Goal: Task Accomplishment & Management: Manage account settings

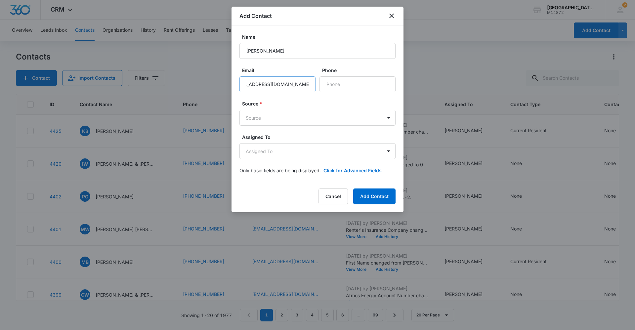
scroll to position [0, 20]
type input "[EMAIL_ADDRESS][DOMAIN_NAME]"
click at [340, 79] on input "Phone" at bounding box center [357, 84] width 76 height 16
type input "[PHONE_NUMBER]"
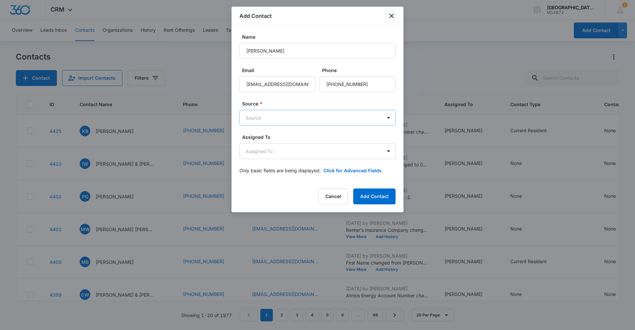
click at [266, 120] on body "CRM Apps Reputation Websites Forms CRM Email Social Content Ads Intelligence Fi…" at bounding box center [317, 165] width 635 height 330
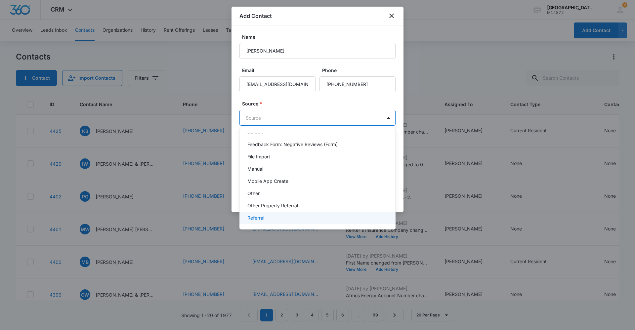
scroll to position [96, 0]
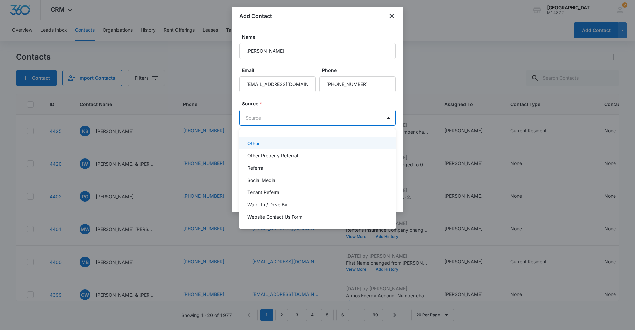
click at [265, 147] on div "Other" at bounding box center [317, 143] width 156 height 12
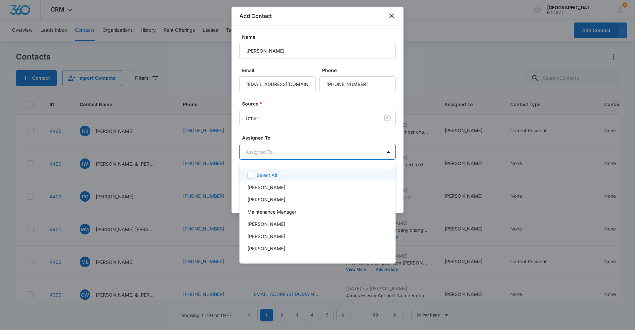
click at [315, 153] on body "CRM Apps Reputation Websites Forms CRM Email Social Content Ads Intelligence Fi…" at bounding box center [317, 165] width 635 height 330
click at [265, 250] on p "[PERSON_NAME]" at bounding box center [266, 248] width 38 height 7
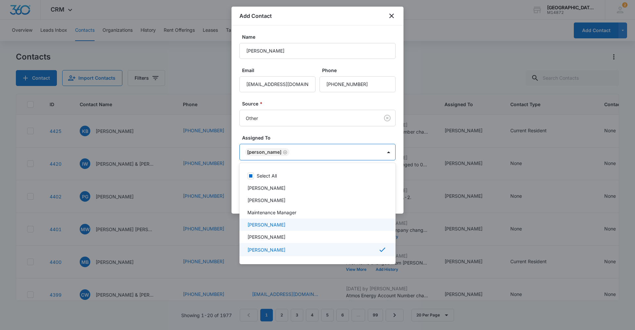
click at [400, 202] on div at bounding box center [317, 165] width 635 height 330
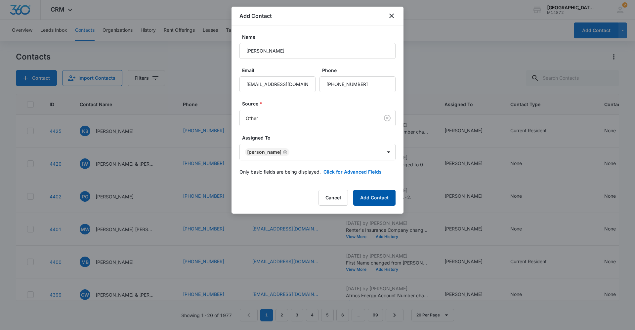
click at [381, 196] on button "Add Contact" at bounding box center [374, 198] width 42 height 16
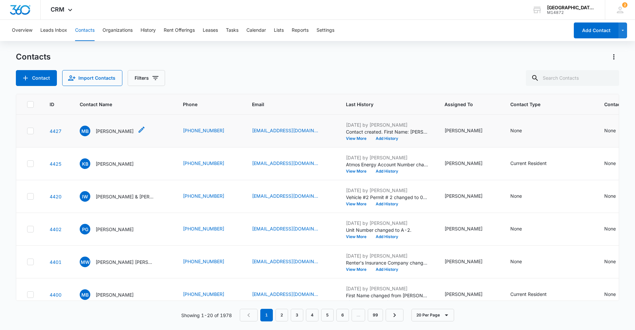
click at [122, 128] on p "[PERSON_NAME]" at bounding box center [115, 131] width 38 height 7
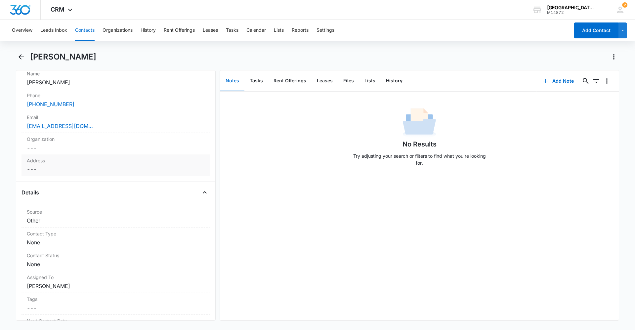
scroll to position [132, 0]
click at [73, 167] on dd "Cancel Save Changes ---" at bounding box center [116, 170] width 178 height 8
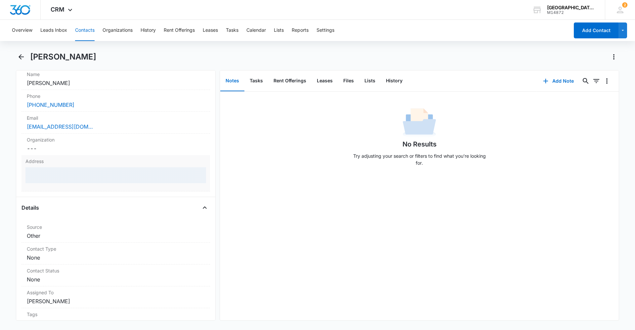
click at [76, 174] on div at bounding box center [115, 175] width 181 height 16
click at [61, 178] on div at bounding box center [115, 175] width 181 height 16
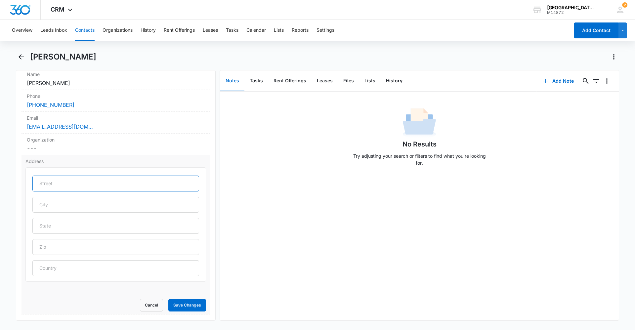
click at [70, 176] on input "text" at bounding box center [115, 184] width 167 height 16
type input "[STREET_ADDRESS]"
type input "[GEOGRAPHIC_DATA]"
type input "CO"
type input "80550"
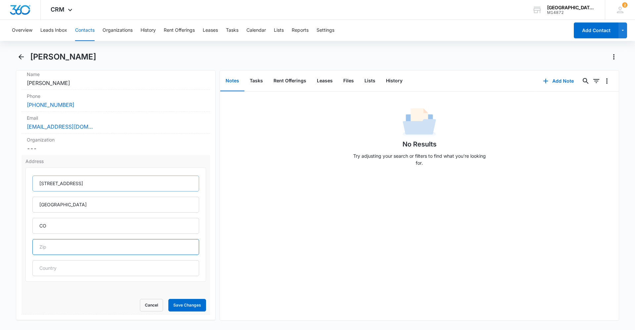
type input "[GEOGRAPHIC_DATA]"
type input "[STREET_ADDRESS]"
click at [190, 304] on button "Save Changes" at bounding box center [187, 305] width 38 height 13
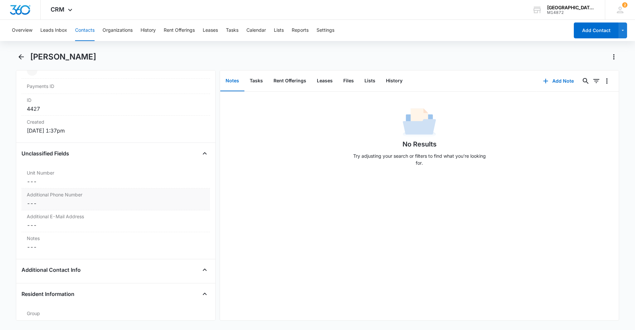
scroll to position [430, 0]
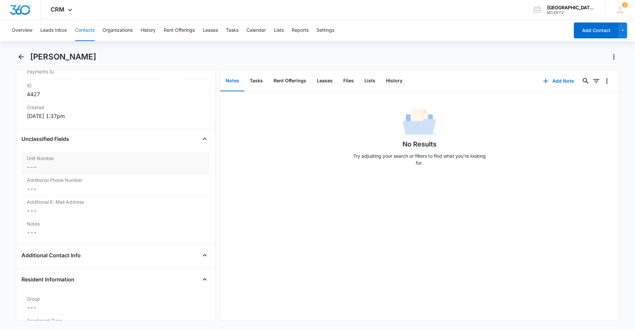
click at [76, 167] on dd "Cancel Save Changes ---" at bounding box center [116, 167] width 178 height 8
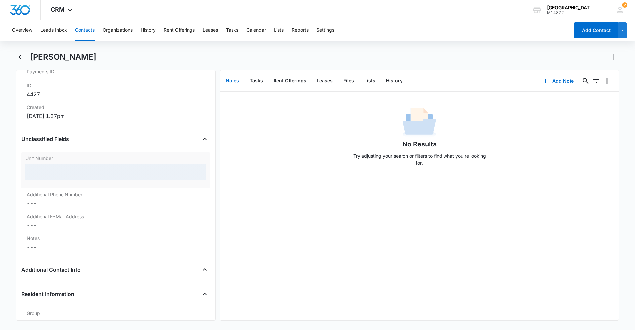
click at [73, 170] on div at bounding box center [115, 172] width 181 height 16
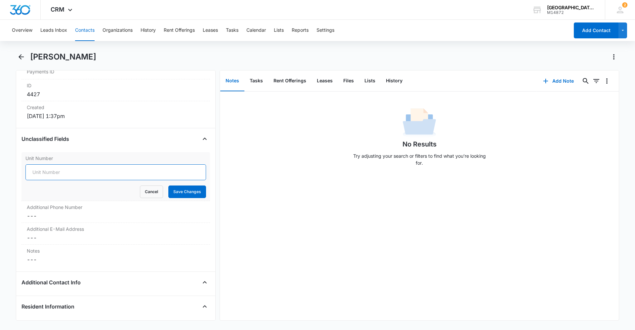
click at [62, 168] on input "Unit Number" at bounding box center [115, 172] width 181 height 16
type input "Y-7"
click at [183, 187] on button "Save Changes" at bounding box center [187, 192] width 38 height 13
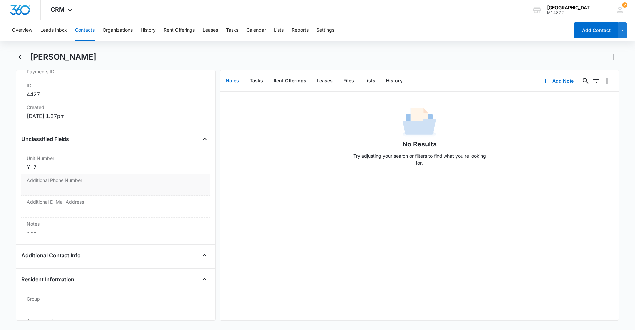
click at [51, 187] on dd "Cancel Save Changes ---" at bounding box center [116, 189] width 178 height 8
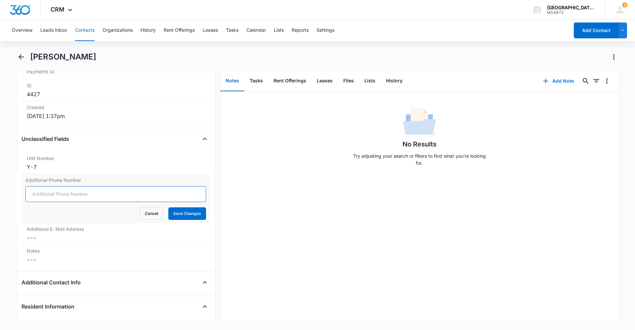
click at [99, 197] on input "Additional Phone Number" at bounding box center [115, 194] width 181 height 16
click at [146, 215] on button "Cancel" at bounding box center [151, 213] width 23 height 13
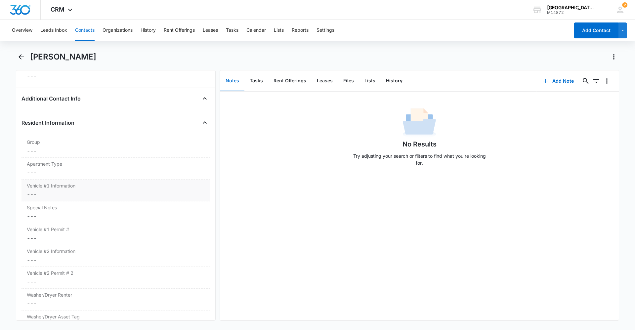
scroll to position [595, 0]
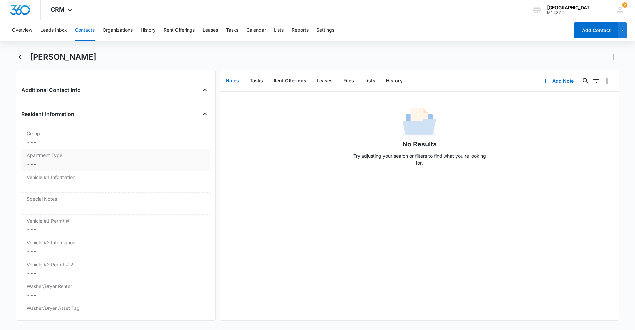
click at [71, 159] on div "Apartment Type Cancel Save Changes ---" at bounding box center [115, 160] width 189 height 22
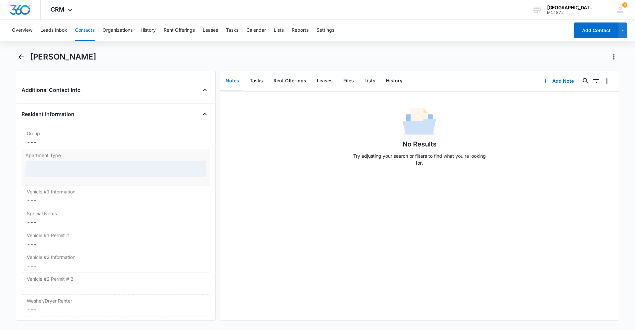
click at [64, 171] on div at bounding box center [115, 169] width 181 height 16
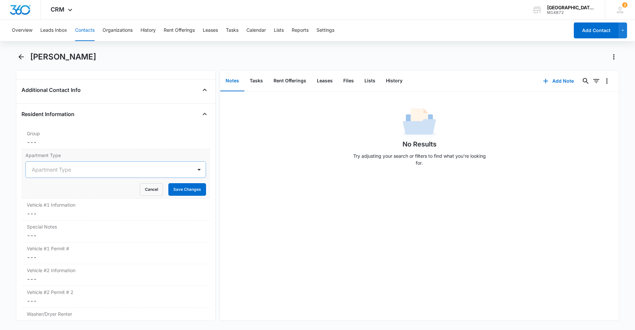
click at [72, 169] on div at bounding box center [108, 169] width 152 height 9
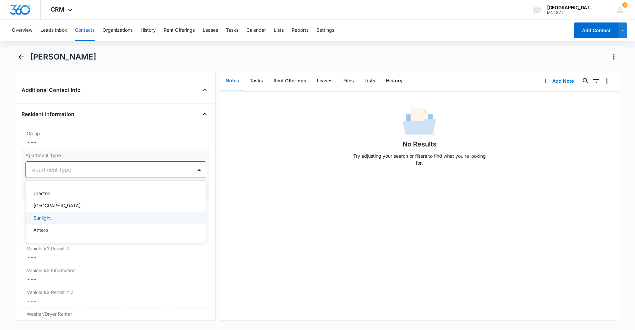
click at [59, 214] on div "Sunlight" at bounding box center [115, 218] width 181 height 12
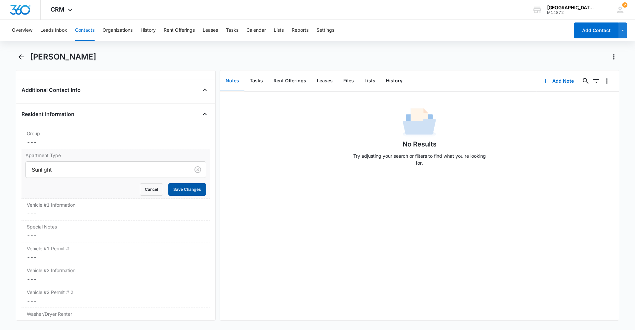
click at [176, 189] on button "Save Changes" at bounding box center [187, 189] width 38 height 13
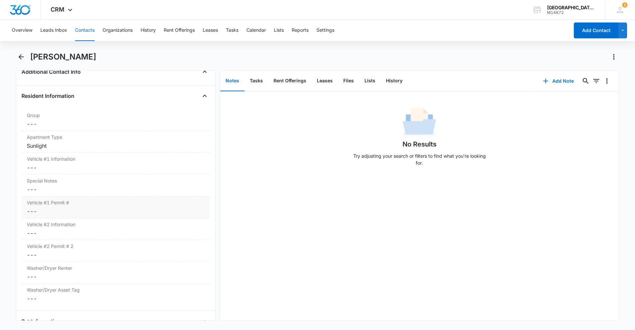
scroll to position [628, 0]
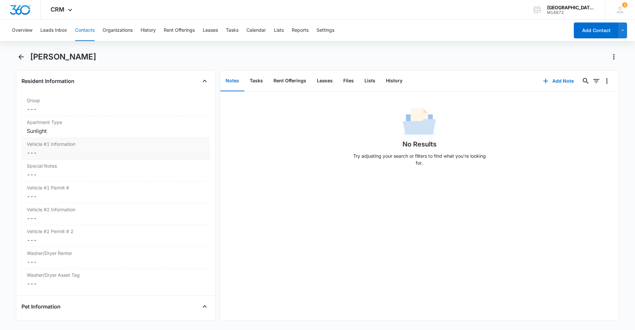
click at [68, 150] on dd "Cancel Save Changes ---" at bounding box center [116, 153] width 178 height 8
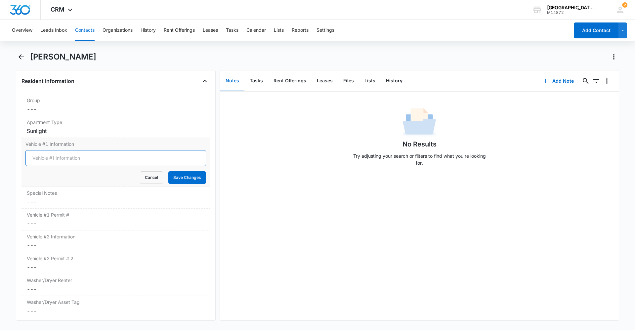
click at [48, 163] on input "Vehicle #1 Information" at bounding box center [115, 158] width 181 height 16
type input "2020 Subaru Legacy Silver DRN-A73"
click at [177, 174] on button "Save Changes" at bounding box center [187, 177] width 38 height 13
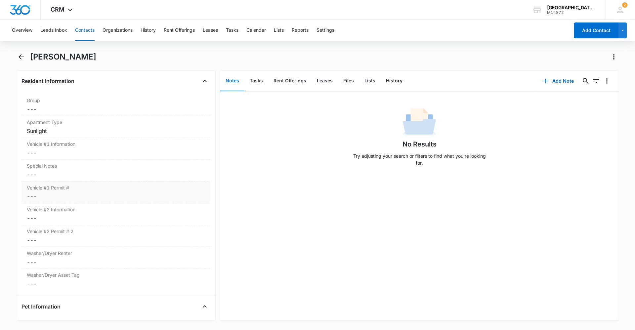
click at [71, 194] on dd "Cancel Save Changes ---" at bounding box center [116, 196] width 178 height 8
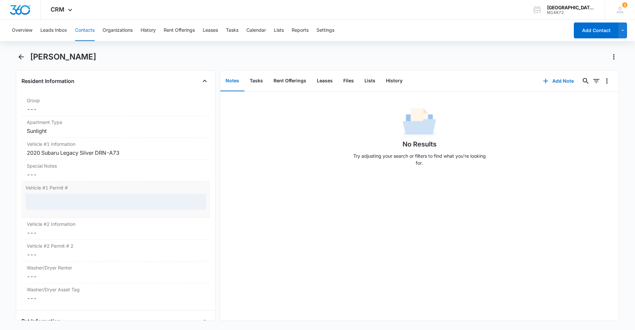
click at [58, 205] on div at bounding box center [115, 202] width 181 height 16
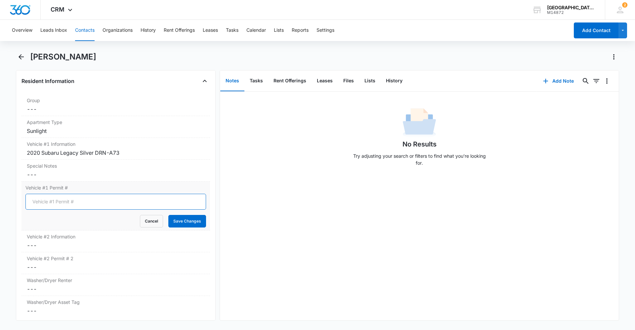
click at [60, 202] on input "Vehicle #1 Permit #" at bounding box center [115, 202] width 181 height 16
type input "0117"
click at [193, 221] on button "Save Changes" at bounding box center [187, 221] width 38 height 13
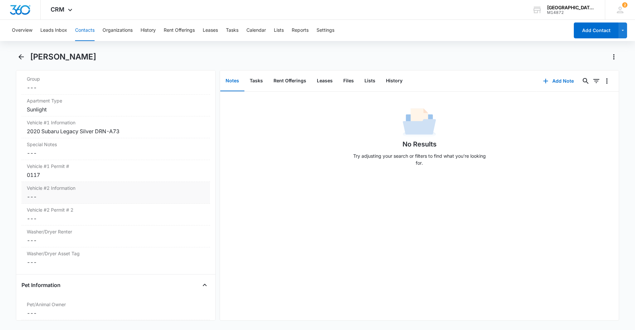
scroll to position [661, 0]
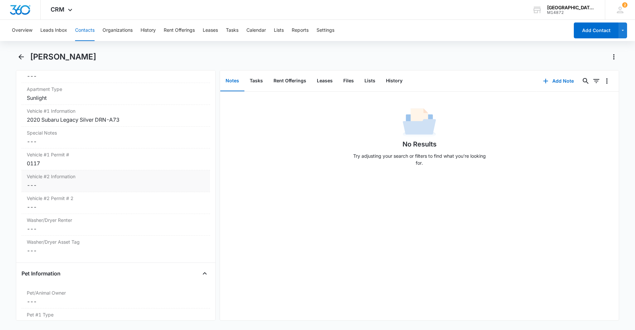
click at [66, 185] on dd "Cancel Save Changes ---" at bounding box center [116, 185] width 178 height 8
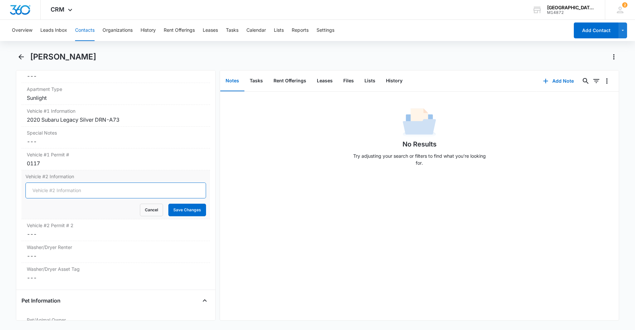
click at [70, 191] on input "Vehicle #2 Information" at bounding box center [115, 191] width 181 height 16
type input "2024 Subaru Solterra Gray- EPC-P28"
click at [194, 211] on button "Save Changes" at bounding box center [187, 210] width 38 height 13
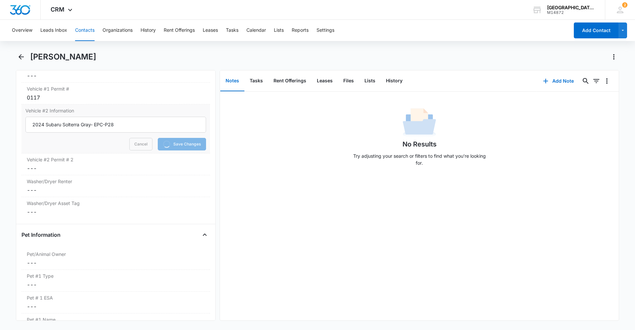
scroll to position [728, 0]
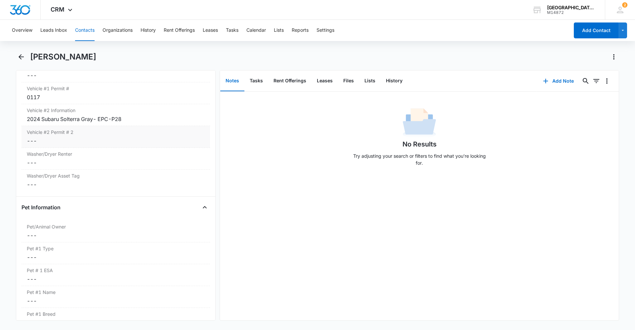
click at [66, 133] on label "Vehicle #2 Permit # 2" at bounding box center [116, 132] width 178 height 7
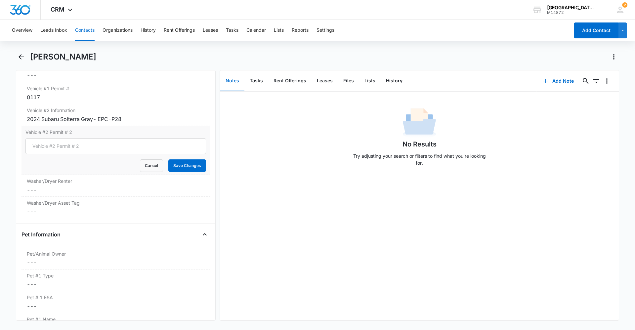
click at [88, 156] on form "Cancel Save Changes" at bounding box center [115, 155] width 181 height 34
click at [81, 149] on input "Vehicle #2 Permit # 2" at bounding box center [115, 146] width 181 height 16
type input "0115"
click at [192, 164] on button "Save Changes" at bounding box center [187, 165] width 38 height 13
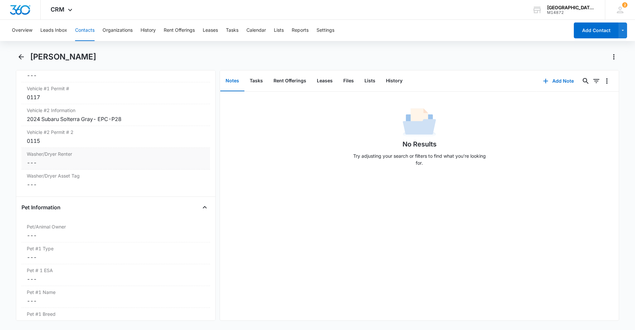
click at [81, 158] on div "Washer/Dryer Renter Cancel Save Changes ---" at bounding box center [115, 159] width 189 height 22
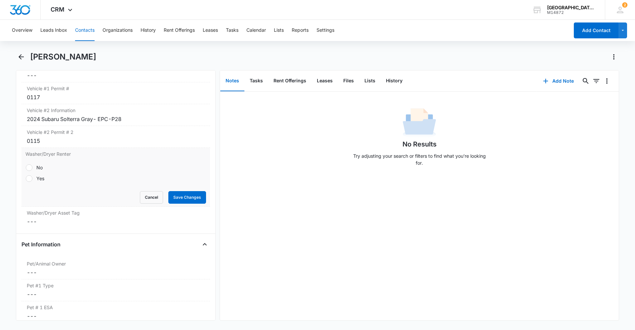
click at [38, 169] on div "No" at bounding box center [39, 167] width 6 height 7
click at [26, 168] on input "No" at bounding box center [25, 167] width 0 height 0
radio input "true"
click at [190, 197] on button "Save Changes" at bounding box center [187, 197] width 38 height 13
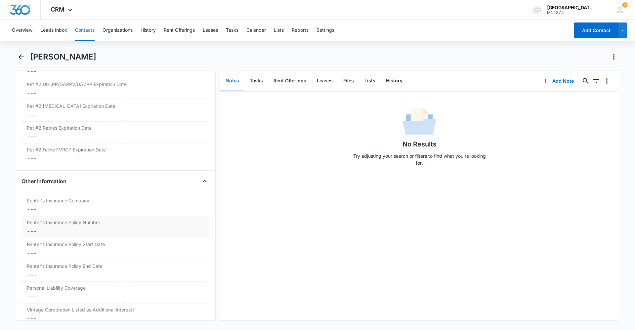
scroll to position [1257, 0]
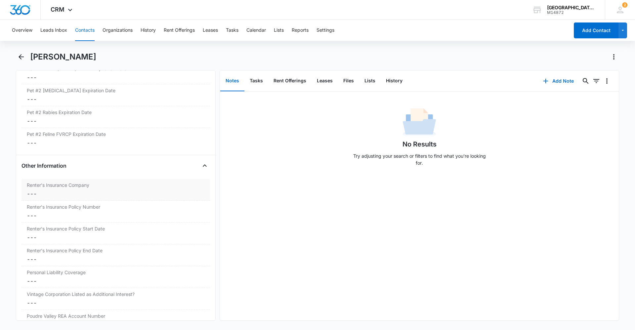
click at [94, 196] on dd "Cancel Save Changes ---" at bounding box center [116, 194] width 178 height 8
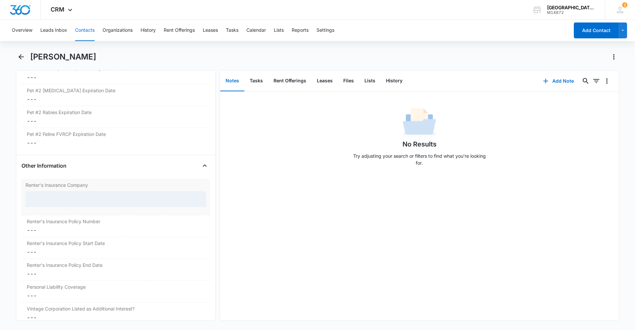
click at [73, 194] on div at bounding box center [115, 199] width 181 height 16
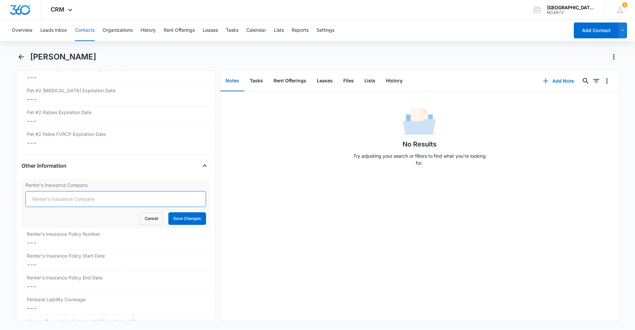
click at [77, 201] on input "Renter's Insurance Company" at bounding box center [115, 199] width 181 height 16
type input "Allstate"
click at [195, 214] on button "Save Changes" at bounding box center [187, 218] width 38 height 13
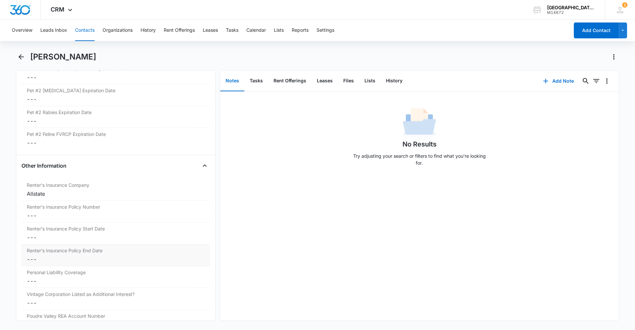
scroll to position [1290, 0]
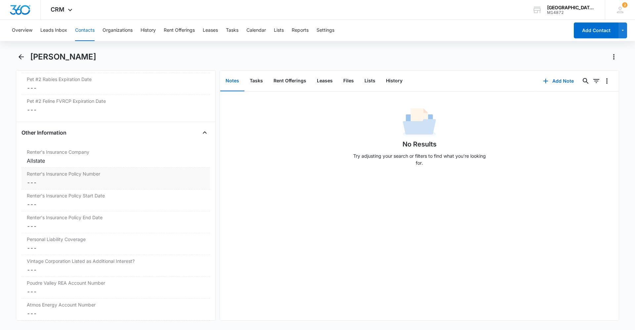
click at [76, 180] on dd "Cancel Save Changes ---" at bounding box center [116, 183] width 178 height 8
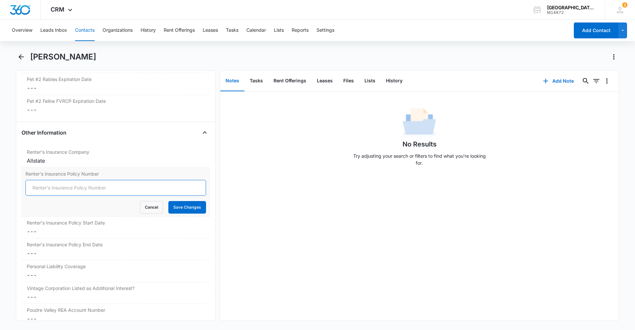
click at [66, 188] on input "Renter's Insurance Policy Number" at bounding box center [115, 188] width 181 height 16
type input "923500575"
click at [185, 205] on button "Save Changes" at bounding box center [187, 207] width 38 height 13
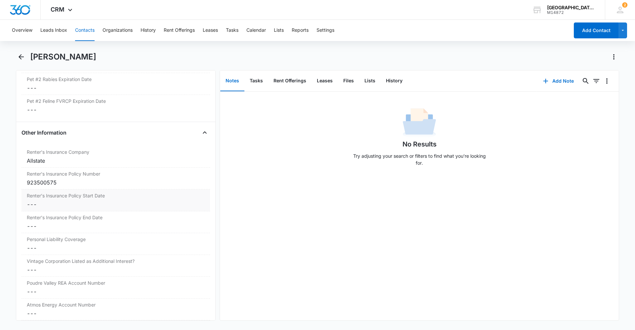
click at [60, 203] on dd "Cancel Save Changes ---" at bounding box center [116, 204] width 178 height 8
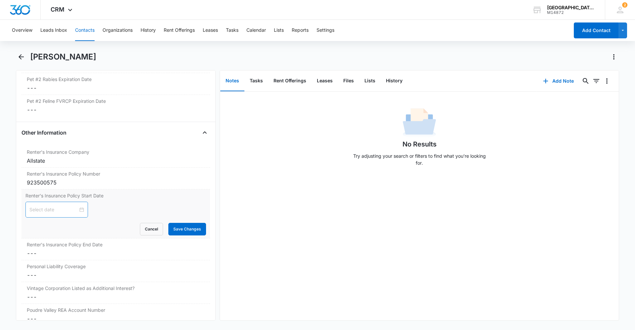
click at [78, 214] on div at bounding box center [56, 210] width 63 height 16
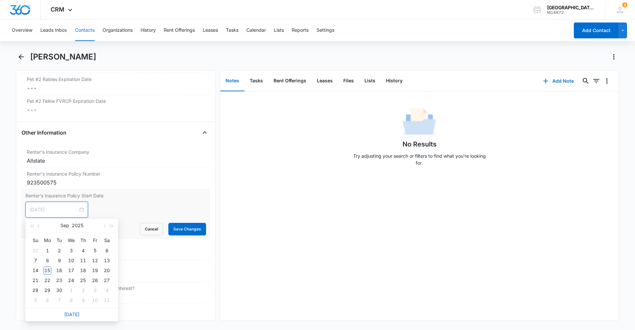
type input "[DATE]"
click at [68, 210] on input at bounding box center [53, 209] width 49 height 7
click at [79, 214] on div at bounding box center [56, 210] width 63 height 16
click at [79, 211] on div at bounding box center [56, 209] width 55 height 7
click at [77, 208] on div at bounding box center [56, 209] width 55 height 7
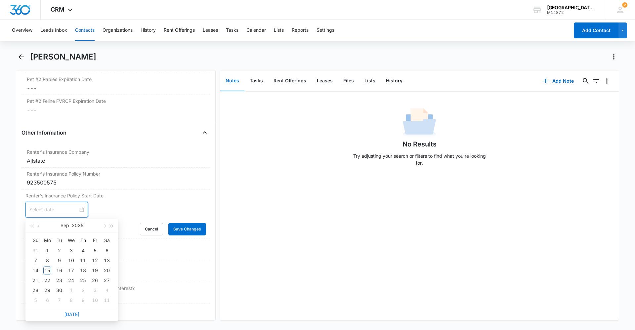
click at [207, 61] on div "[PERSON_NAME]" at bounding box center [324, 57] width 589 height 11
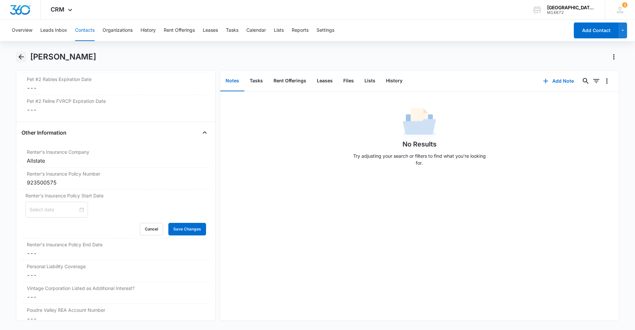
click at [23, 57] on icon "Back" at bounding box center [21, 56] width 5 height 5
